Goal: Book appointment/travel/reservation

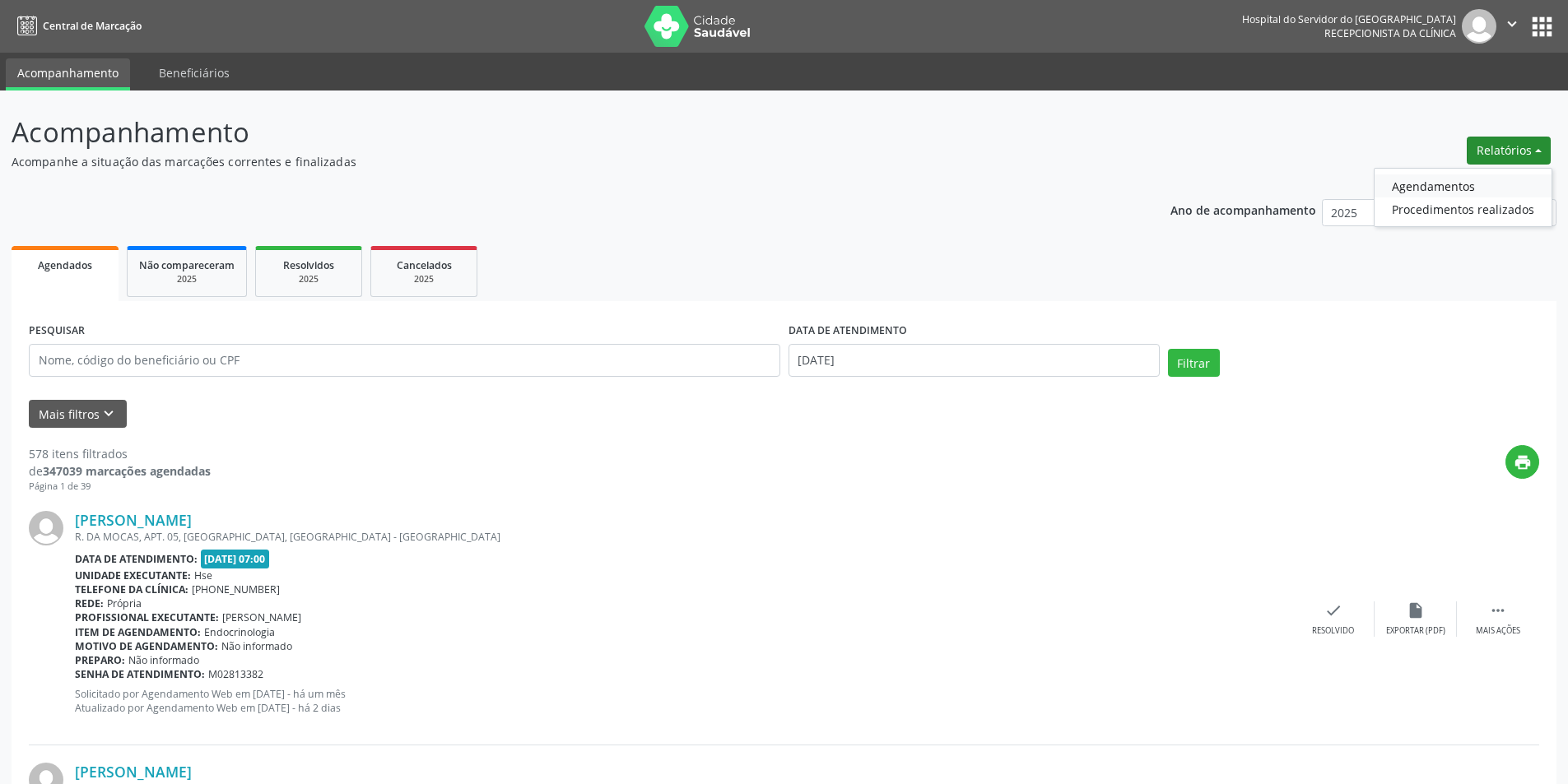
click at [1416, 186] on link "Agendamentos" at bounding box center [1462, 186] width 177 height 23
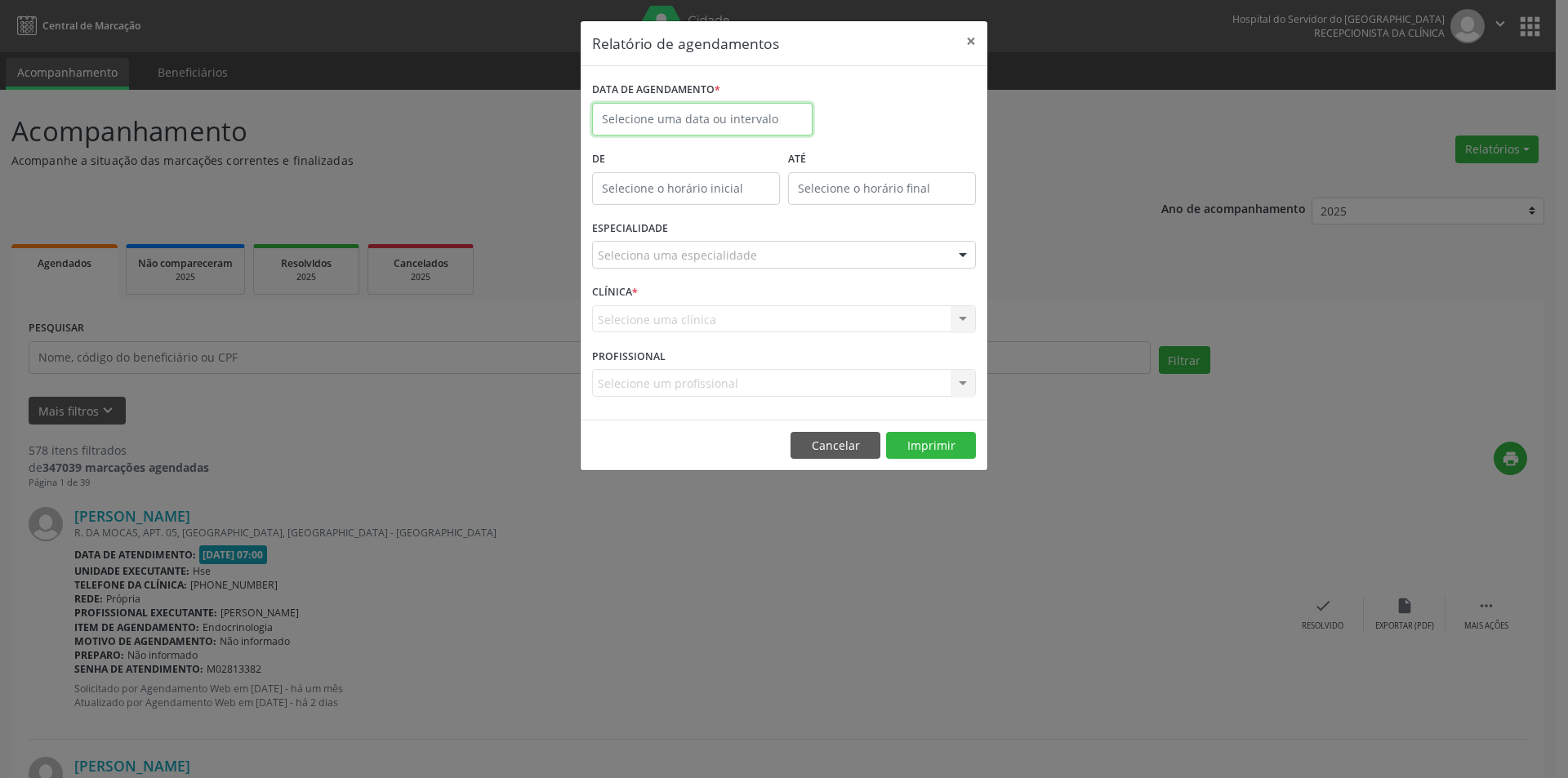
click at [709, 111] on input "text" at bounding box center [702, 120] width 220 height 33
click at [712, 340] on span "27" at bounding box center [717, 335] width 32 height 32
type input "[DATE]"
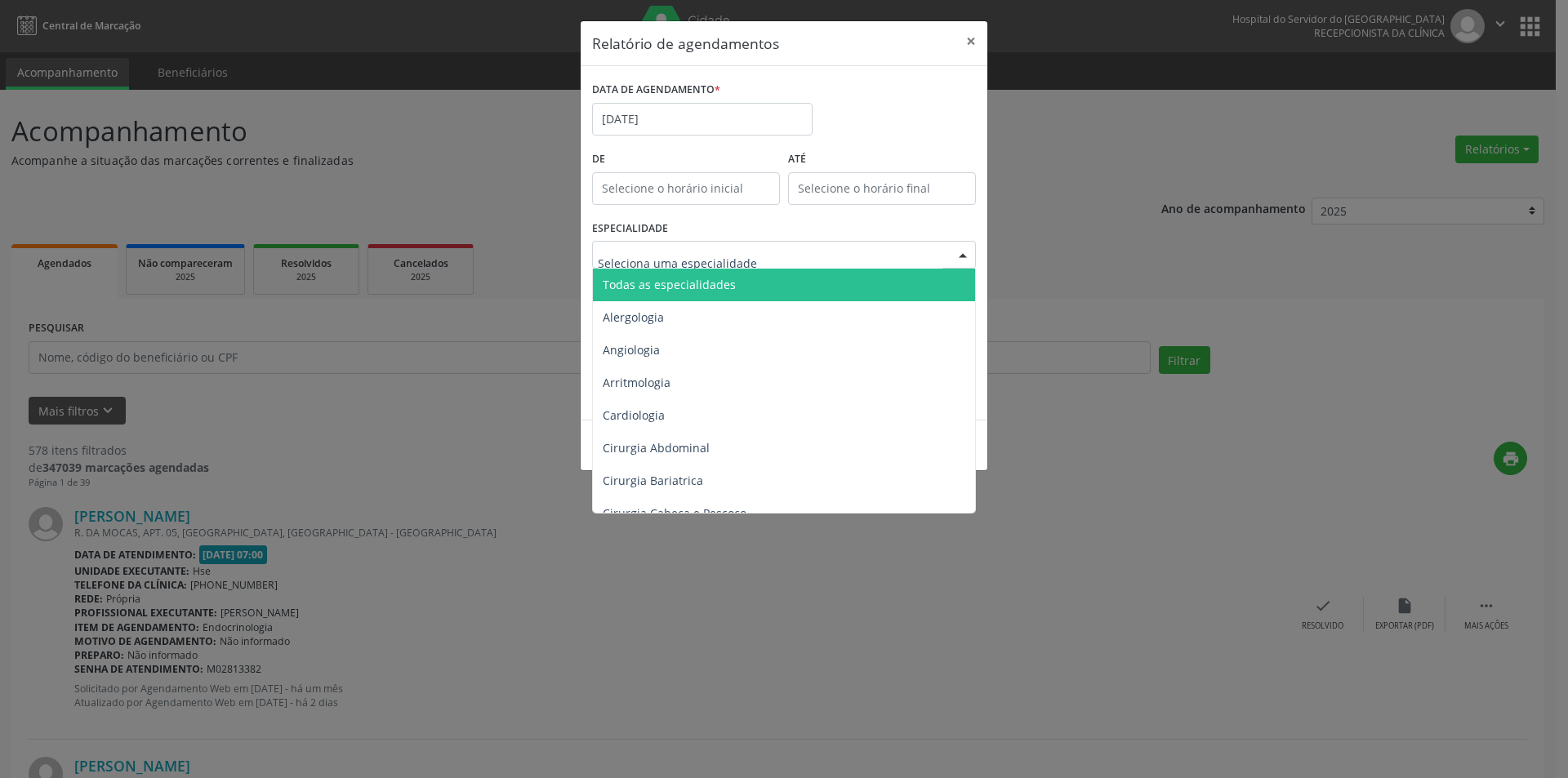
click at [705, 281] on span "Todas as especialidades" at bounding box center [668, 285] width 133 height 16
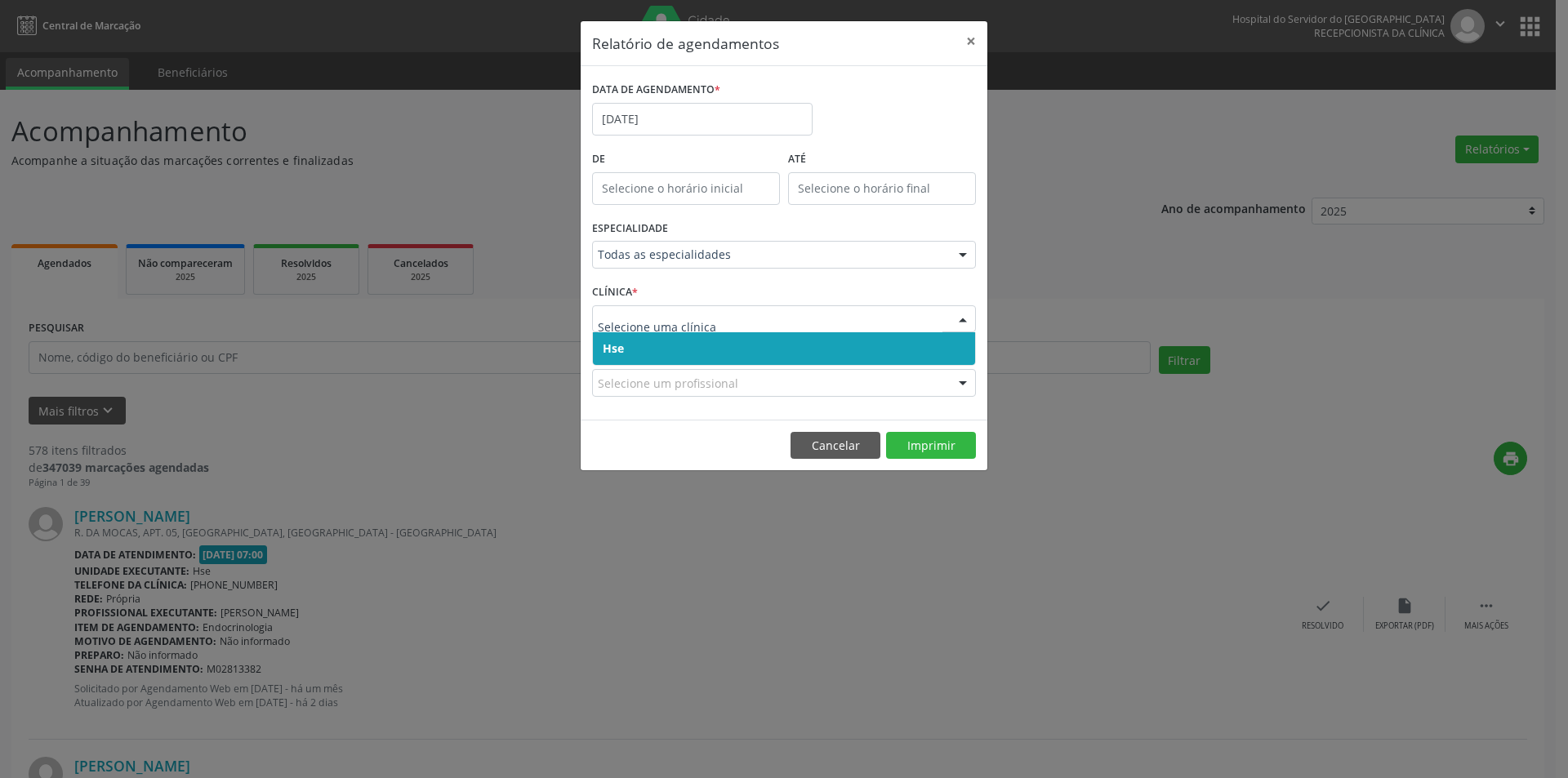
click at [704, 351] on span "Hse" at bounding box center [784, 349] width 382 height 33
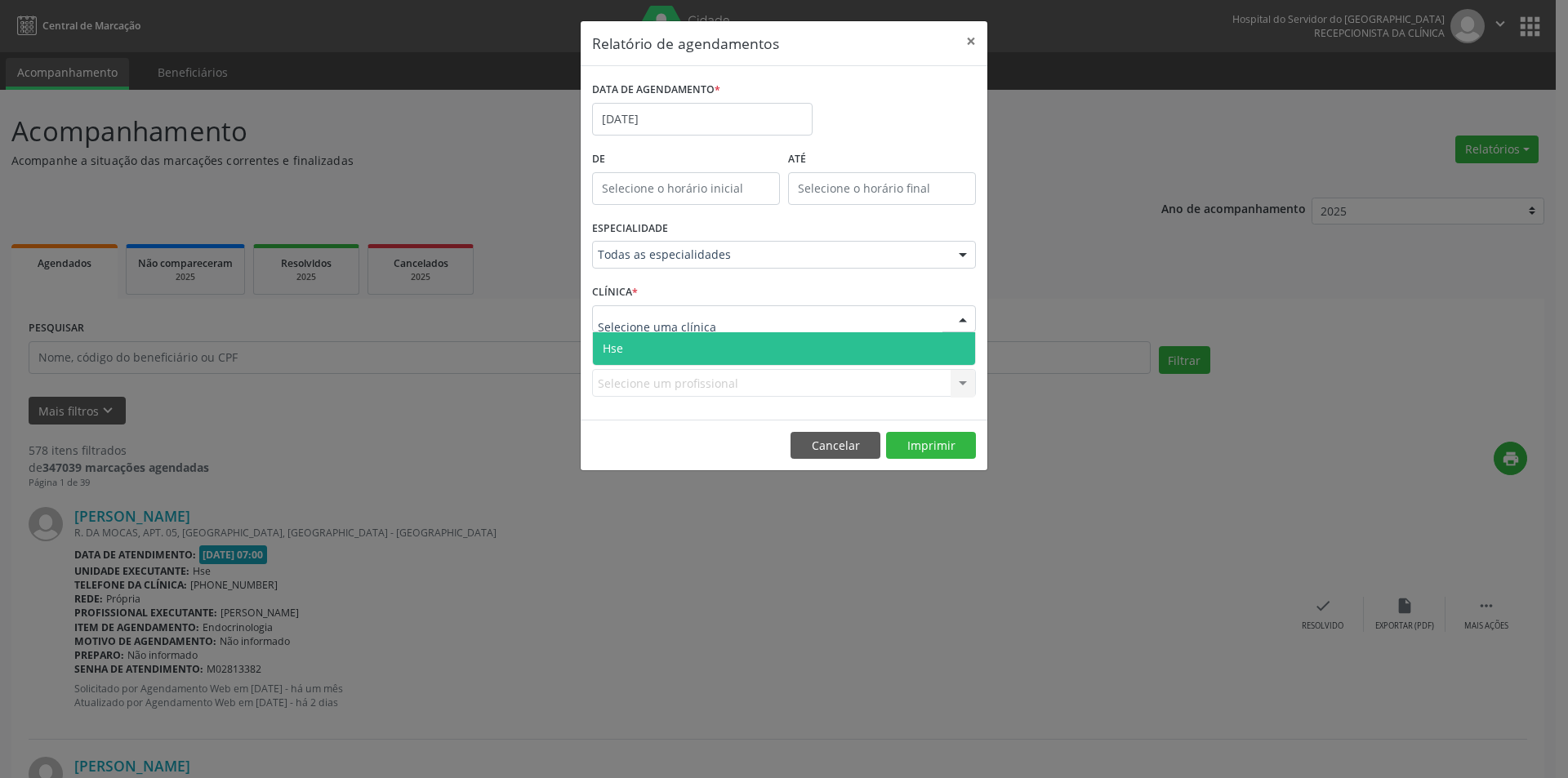
click at [698, 354] on span "Hse" at bounding box center [784, 349] width 382 height 33
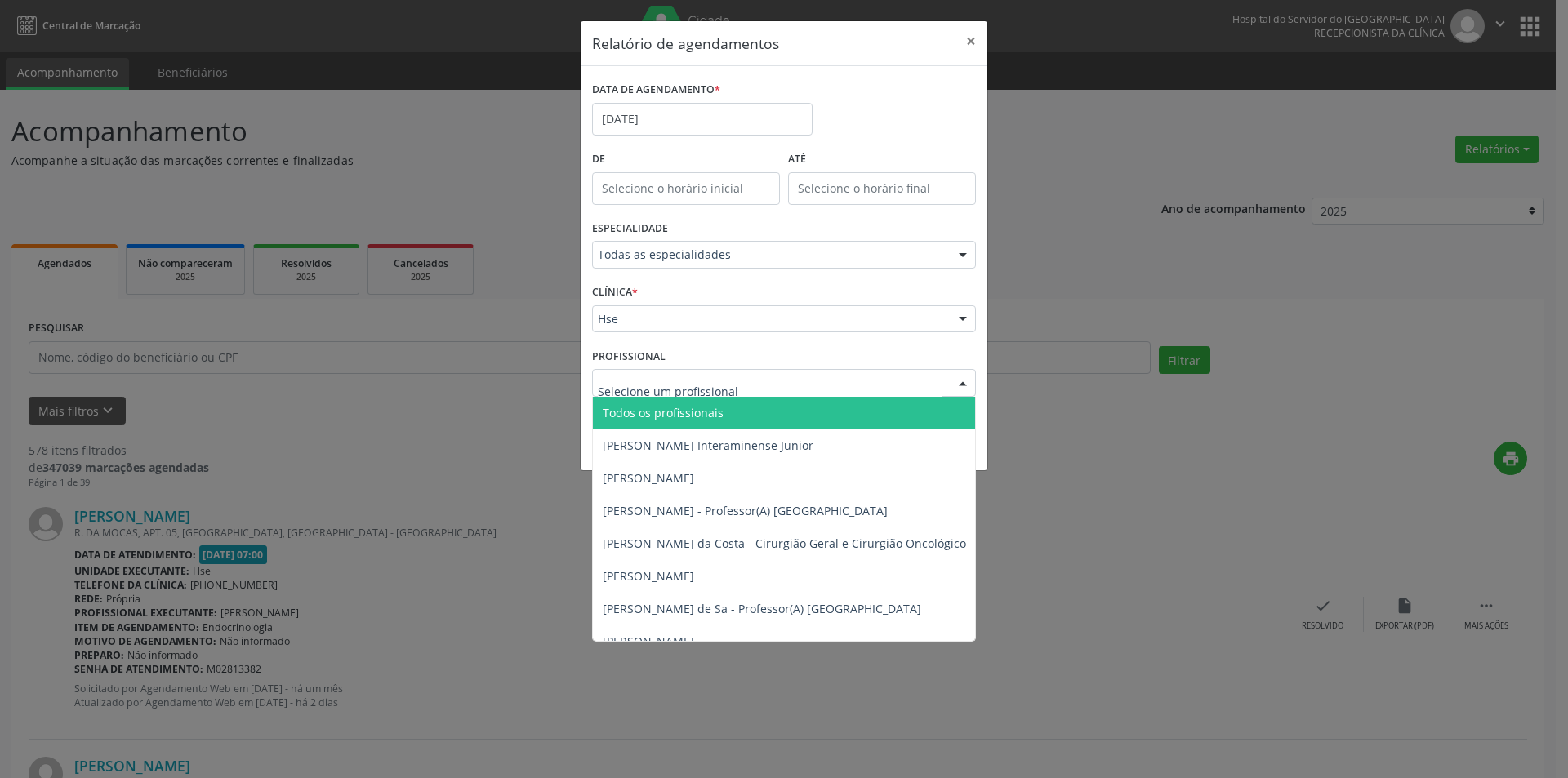
click at [691, 415] on span "Todos os profissionais" at bounding box center [663, 413] width 120 height 16
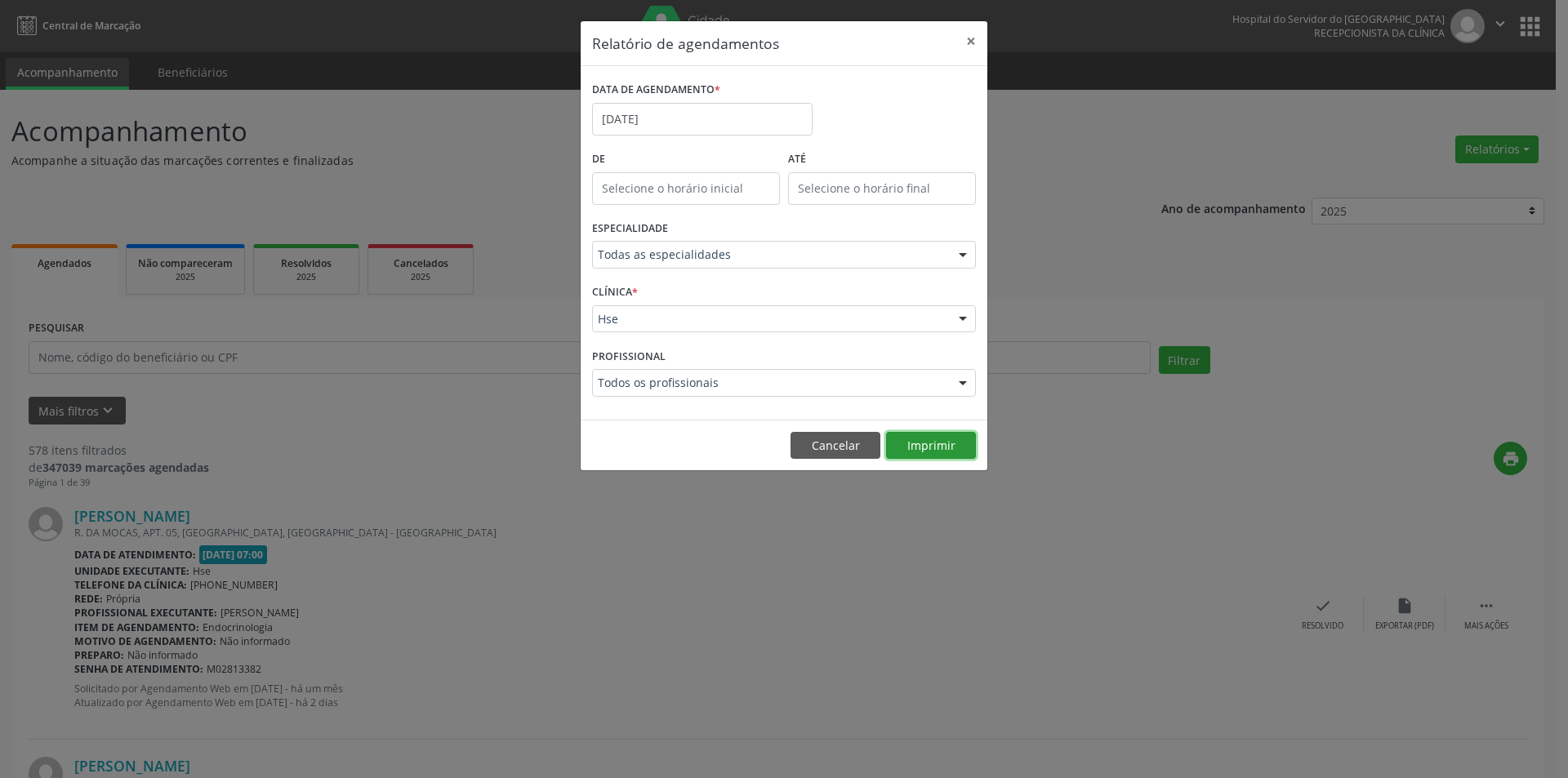
click at [926, 444] on button "Imprimir" at bounding box center [931, 446] width 90 height 28
